Goal: Transaction & Acquisition: Book appointment/travel/reservation

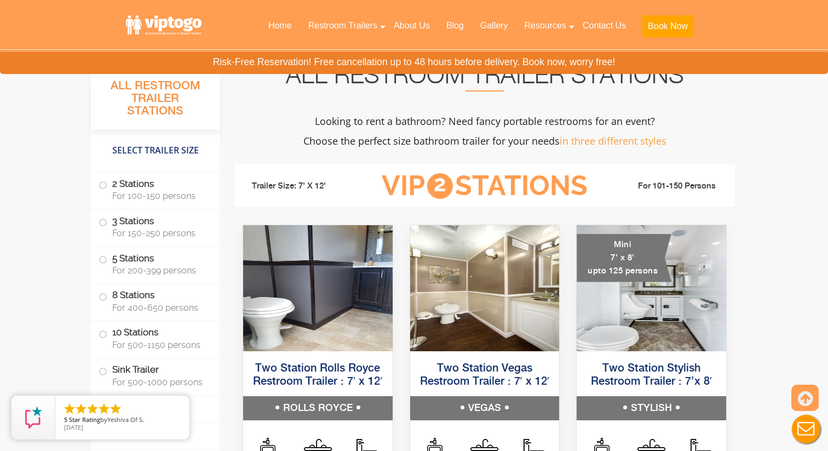
scroll to position [981, 0]
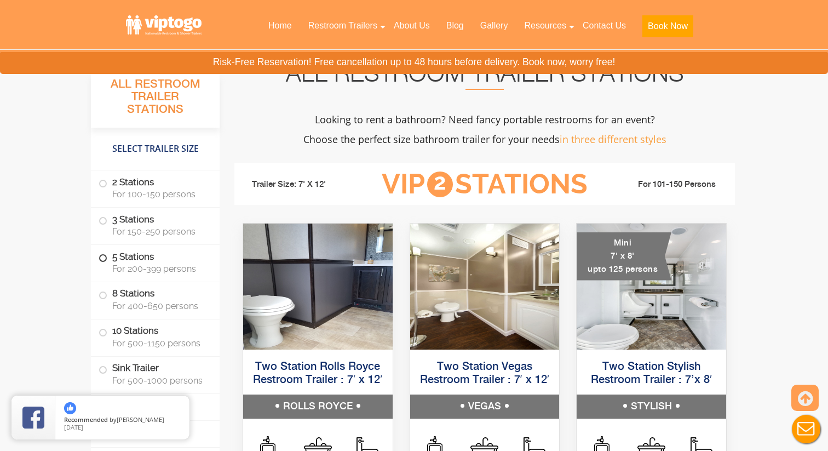
click at [106, 261] on label "5 Stations For 200-399 persons" at bounding box center [155, 262] width 113 height 34
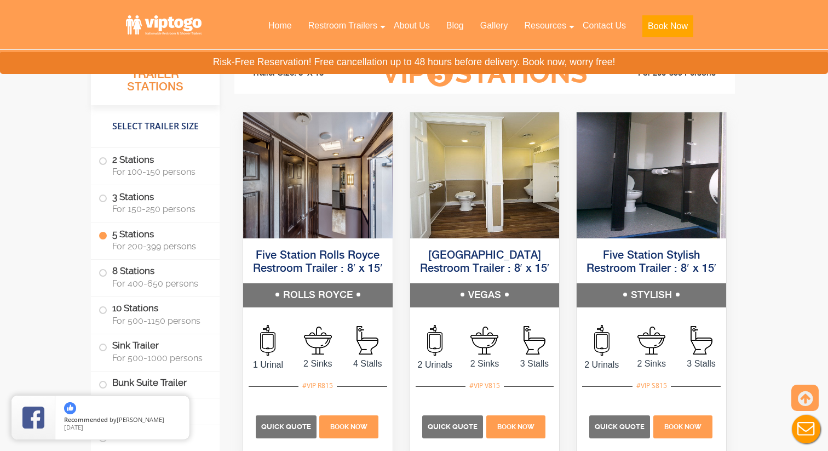
scroll to position [2232, 0]
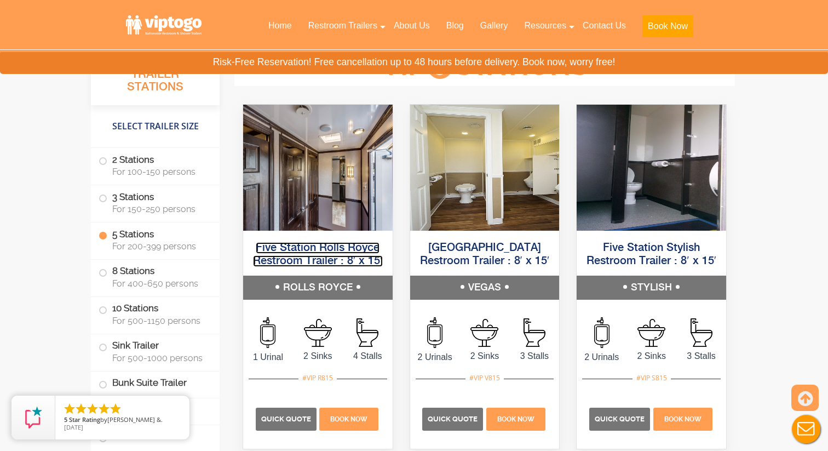
click at [354, 256] on link "Five Station Rolls Royce Restroom Trailer : 8′ x 15′" at bounding box center [318, 254] width 130 height 25
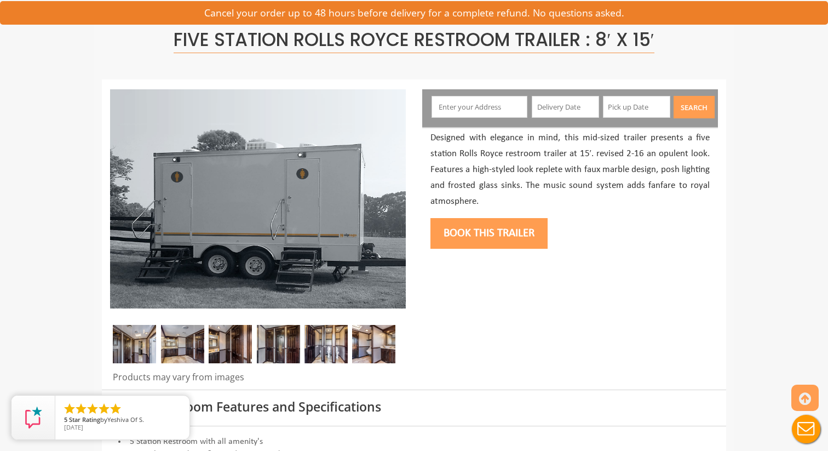
scroll to position [80, 0]
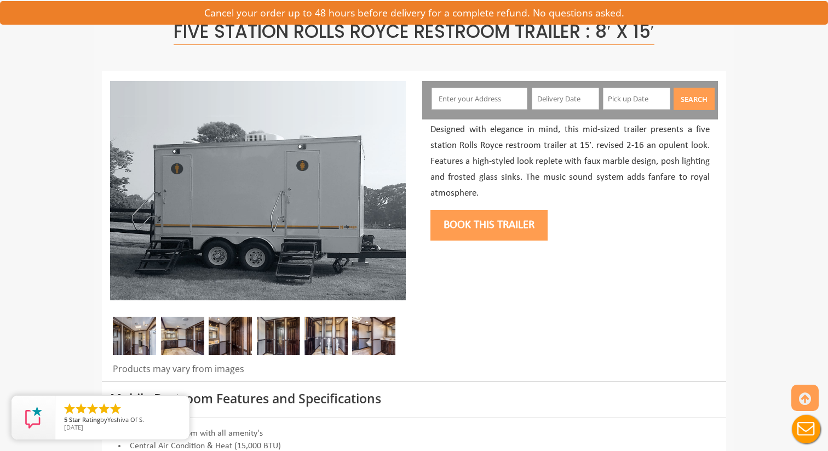
click at [183, 335] on img at bounding box center [182, 336] width 43 height 38
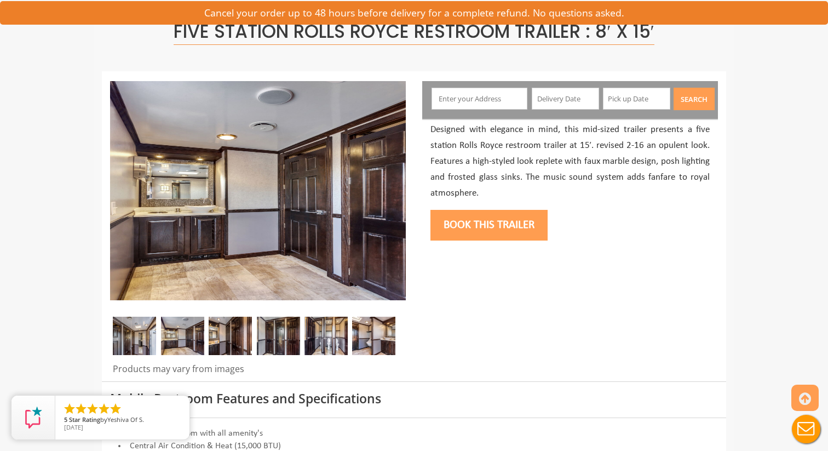
click at [212, 337] on img at bounding box center [230, 336] width 43 height 38
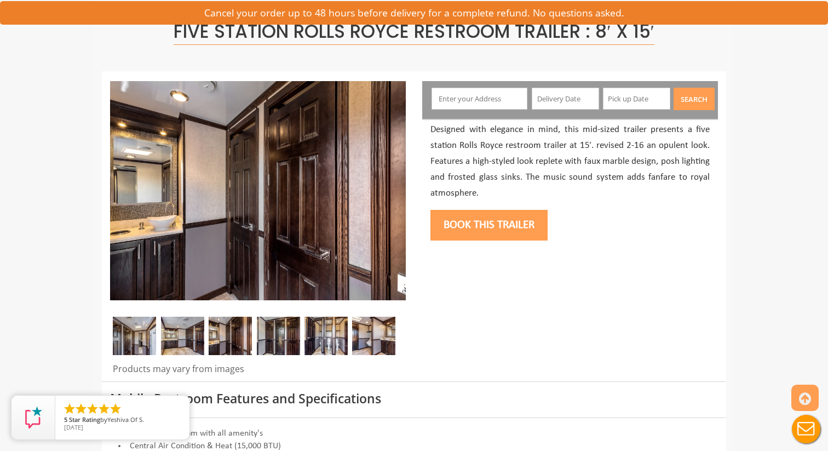
click at [282, 330] on img at bounding box center [278, 336] width 43 height 38
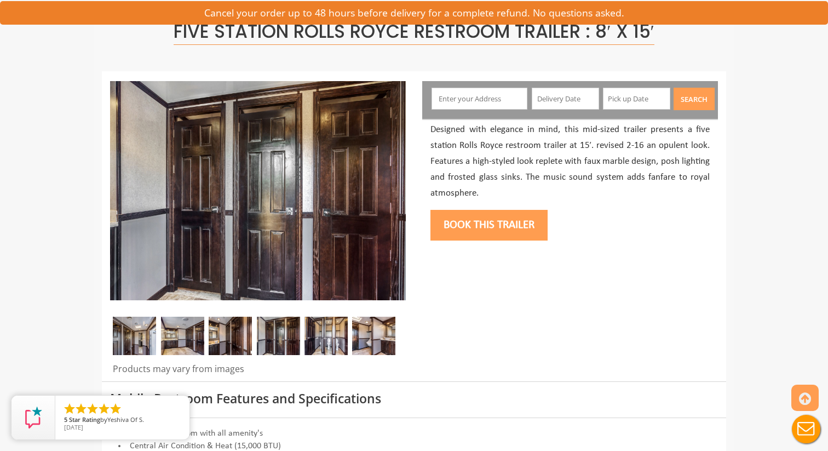
click at [330, 325] on img at bounding box center [325, 336] width 43 height 38
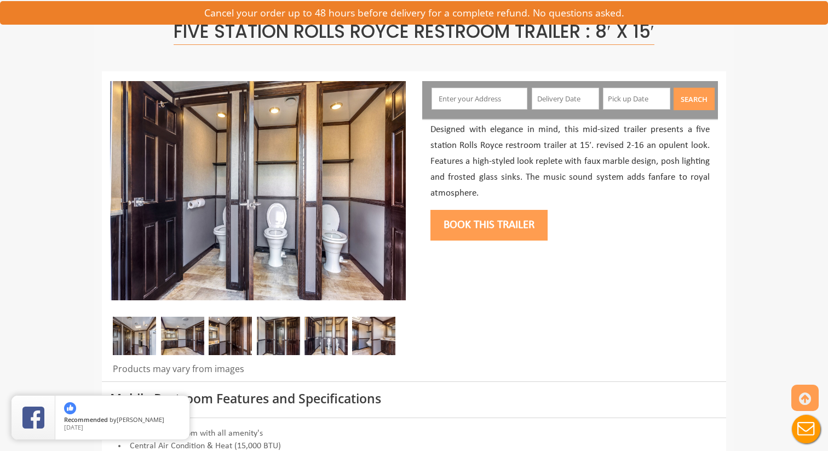
click at [367, 332] on img at bounding box center [373, 336] width 43 height 38
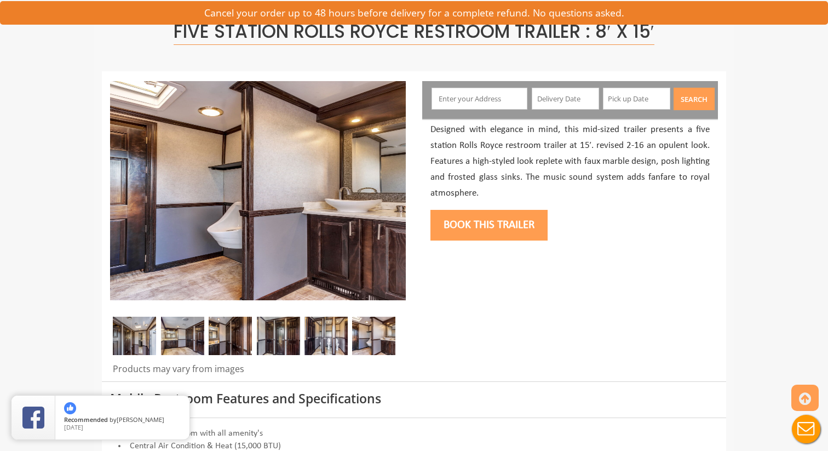
click at [121, 350] on img at bounding box center [134, 336] width 43 height 38
